Goal: Information Seeking & Learning: Learn about a topic

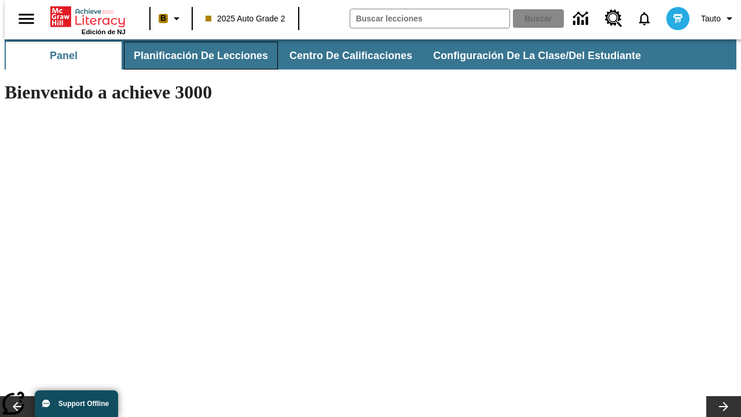
click at [194, 56] on span "Planificación de lecciones" at bounding box center [201, 55] width 134 height 13
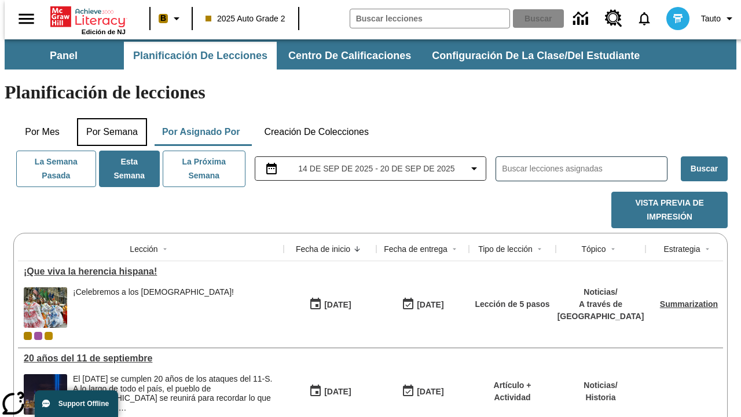
click at [108, 118] on button "Por semana" at bounding box center [112, 132] width 70 height 28
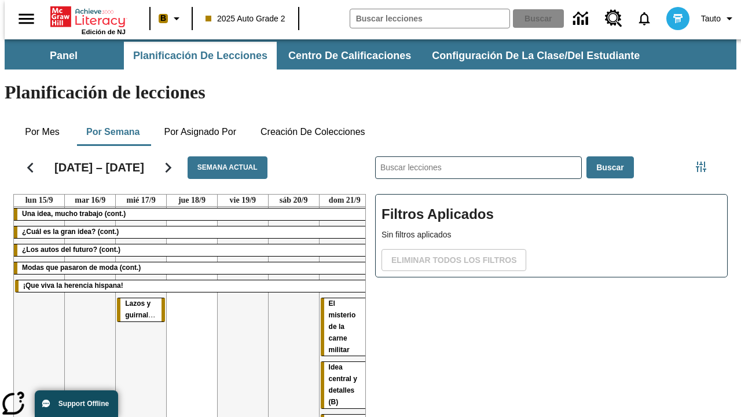
click at [340, 290] on tr "Una idea, mucho trabajo (cont.) ¿Cuál es la gran idea? (cont.) ¿Los autos del f…" at bounding box center [192, 389] width 356 height 364
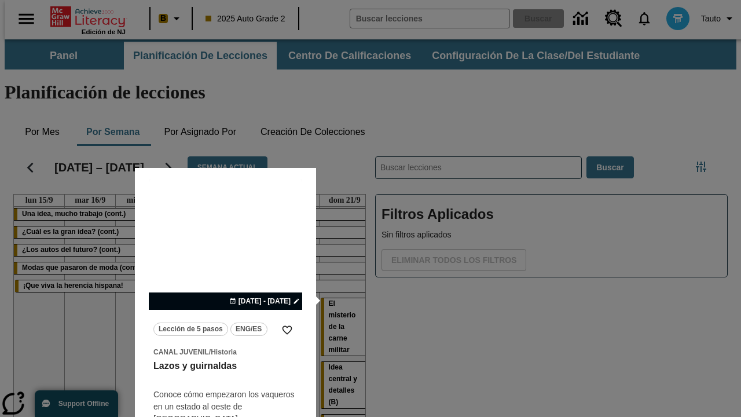
scroll to position [72, 0]
